Goal: Information Seeking & Learning: Learn about a topic

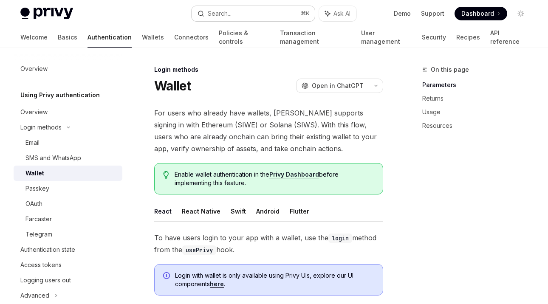
click at [239, 8] on button "Search... ⌘ K" at bounding box center [253, 13] width 123 height 15
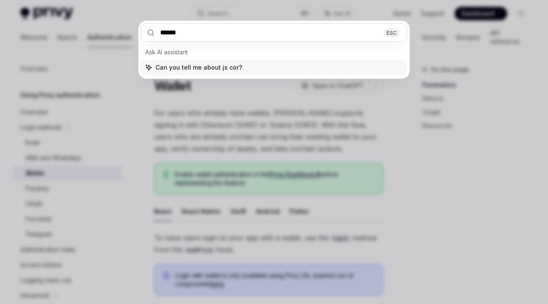
type input "*******"
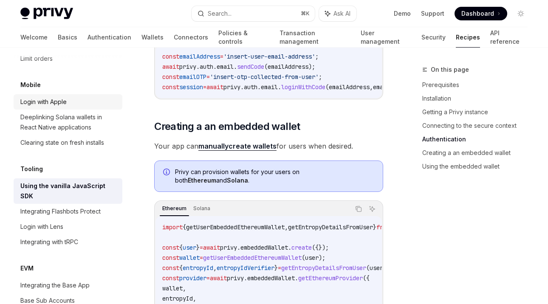
scroll to position [817, 0]
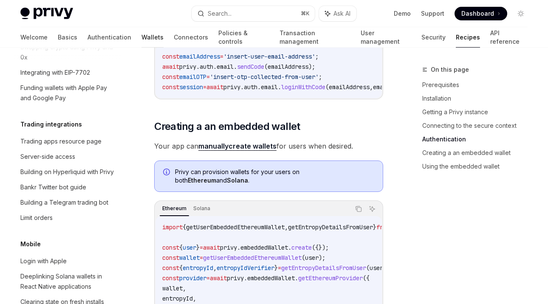
click at [141, 45] on link "Wallets" at bounding box center [152, 37] width 22 height 20
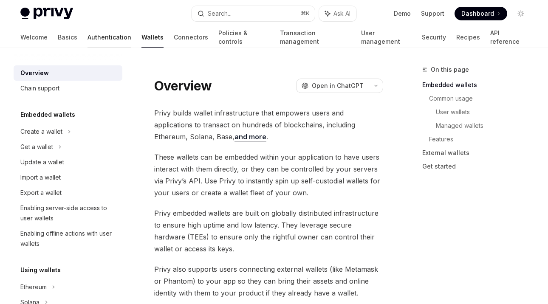
click at [87, 31] on link "Authentication" at bounding box center [109, 37] width 44 height 20
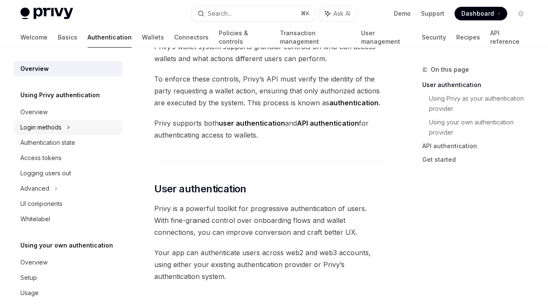
click at [61, 126] on div "Login methods" at bounding box center [40, 127] width 41 height 10
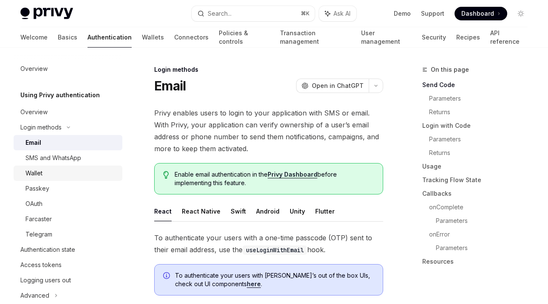
click at [57, 174] on div "Wallet" at bounding box center [71, 173] width 92 height 10
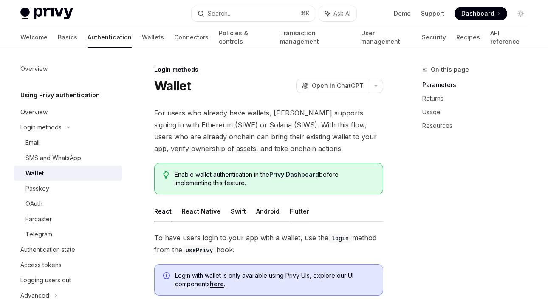
click at [298, 211] on button "Flutter" at bounding box center [300, 211] width 20 height 20
type textarea "*"
